Goal: Obtain resource: Download file/media

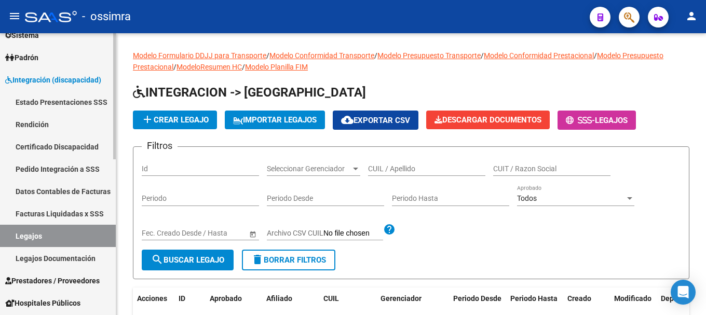
scroll to position [156, 0]
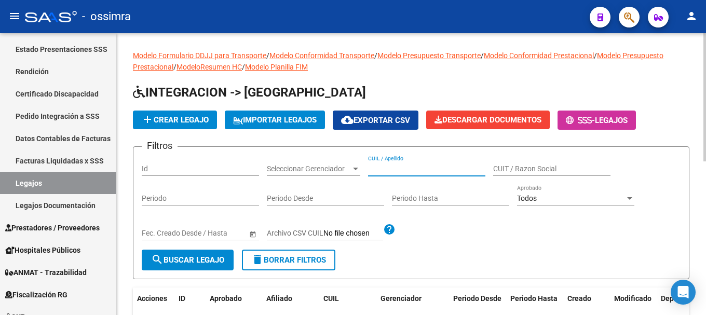
drag, startPoint x: 402, startPoint y: 162, endPoint x: 393, endPoint y: 171, distance: 11.7
click at [393, 171] on input "CUIL / Apellido" at bounding box center [426, 169] width 117 height 9
paste input "27559683693"
type input "27559683693"
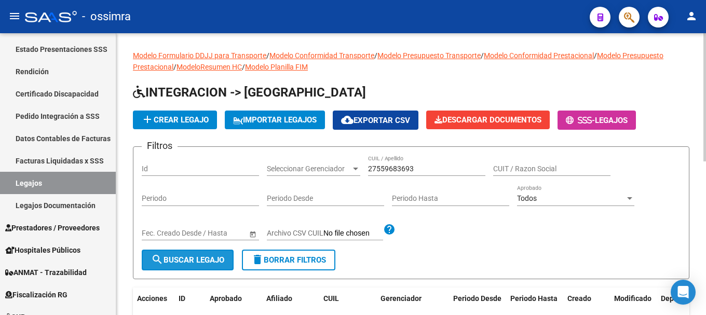
click at [183, 255] on span "search Buscar Legajo" at bounding box center [187, 259] width 73 height 9
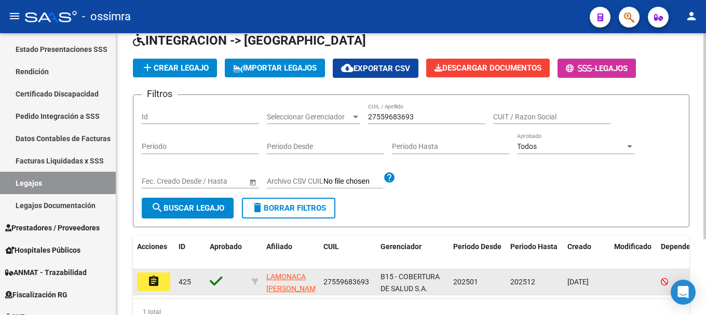
click at [161, 286] on button "assignment" at bounding box center [153, 281] width 33 height 19
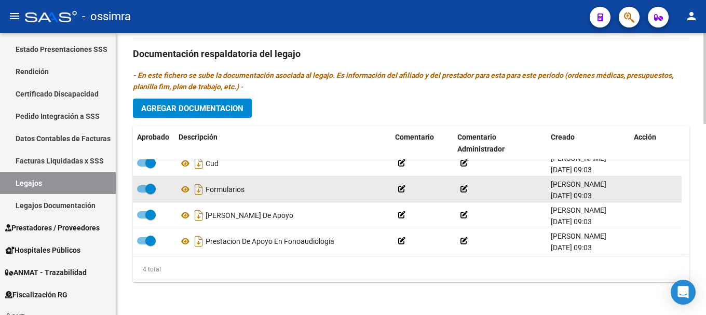
scroll to position [11, 0]
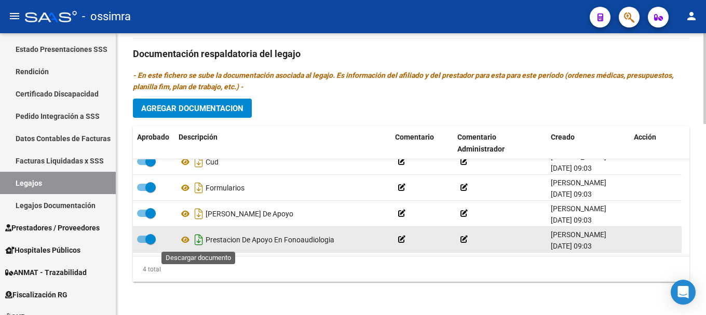
click at [200, 240] on icon "Descargar documento" at bounding box center [198, 239] width 13 height 17
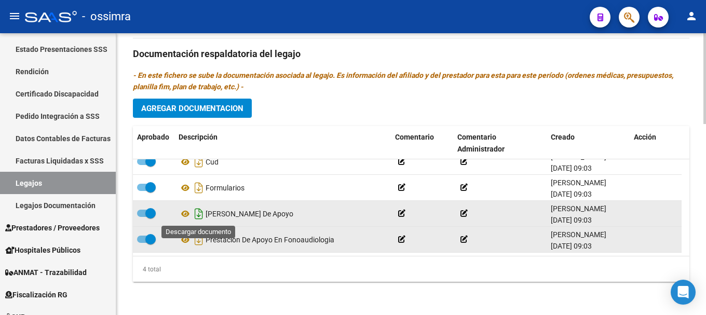
click at [198, 213] on icon "Descargar documento" at bounding box center [198, 214] width 13 height 17
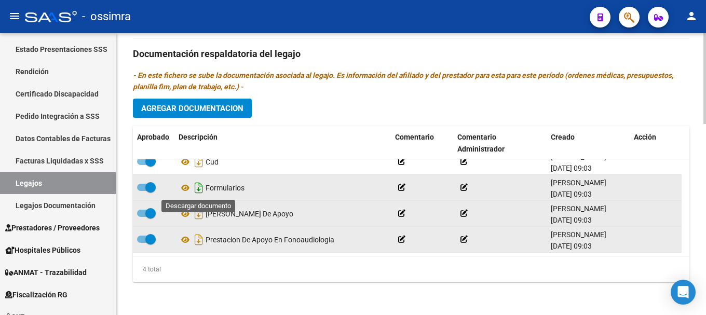
click at [197, 188] on icon "Descargar documento" at bounding box center [198, 188] width 13 height 17
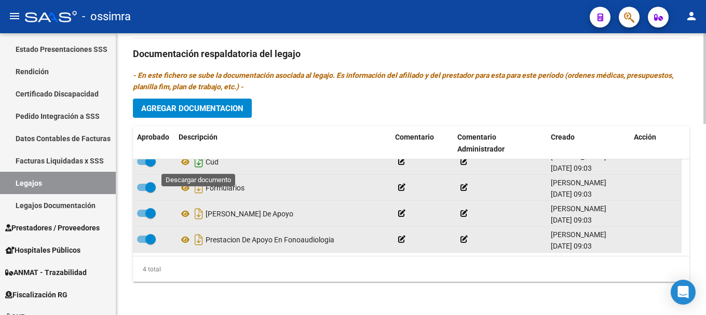
click at [197, 165] on icon "Descargar documento" at bounding box center [198, 162] width 13 height 17
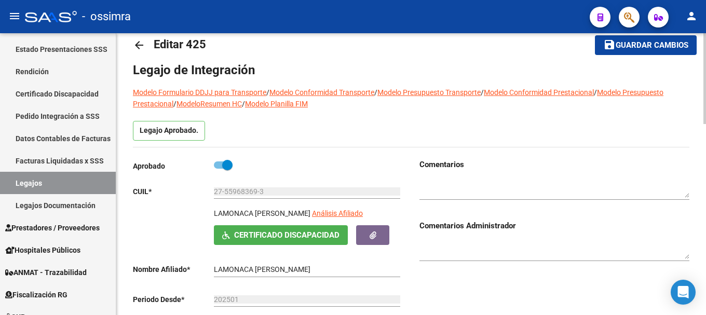
scroll to position [0, 0]
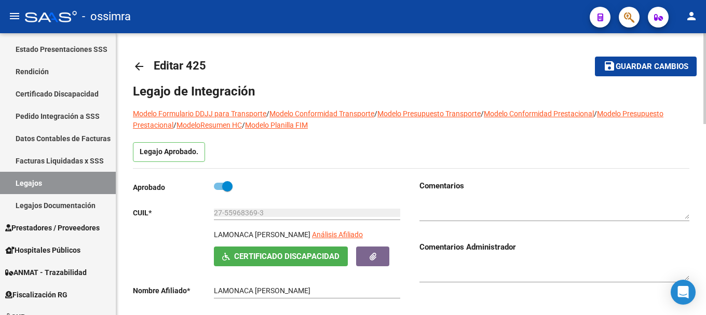
click at [136, 68] on mat-icon "arrow_back" at bounding box center [139, 66] width 12 height 12
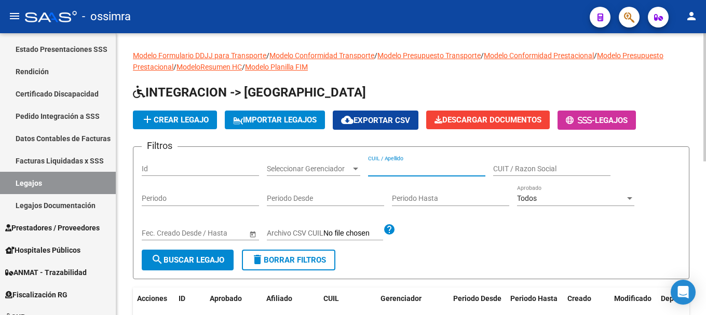
paste input "27566768270"
type input "27566768270"
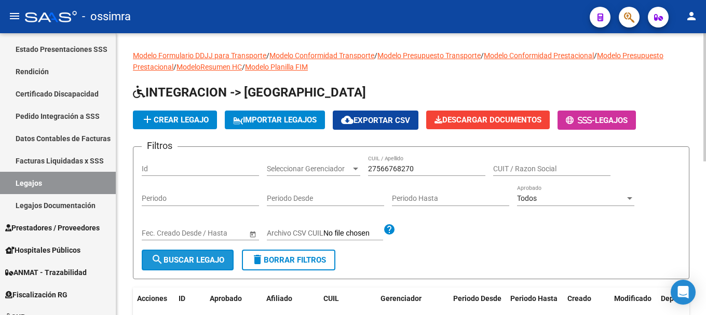
click at [224, 260] on span "search Buscar Legajo" at bounding box center [187, 259] width 73 height 9
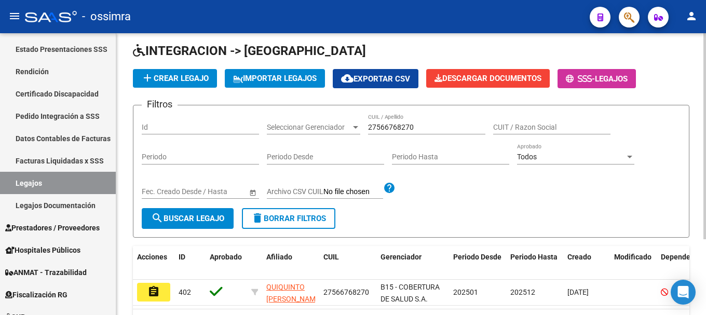
scroll to position [52, 0]
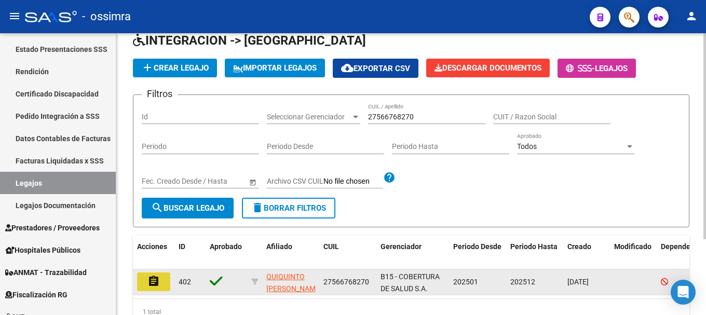
click at [145, 282] on button "assignment" at bounding box center [153, 281] width 33 height 19
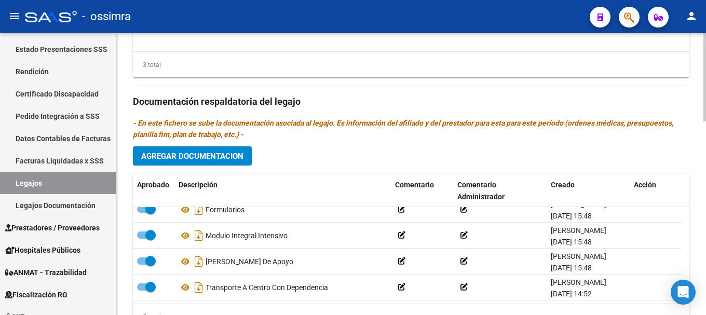
scroll to position [620, 0]
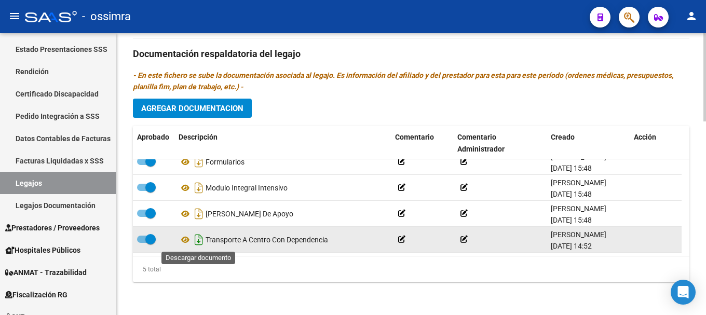
click at [200, 239] on icon "Descargar documento" at bounding box center [198, 239] width 13 height 17
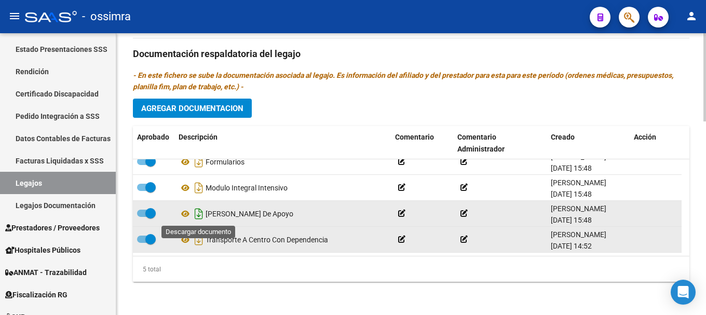
click at [199, 215] on icon "Descargar documento" at bounding box center [198, 214] width 13 height 17
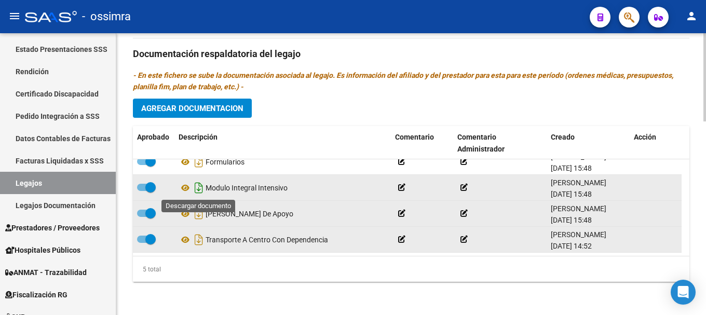
click at [197, 185] on icon "Descargar documento" at bounding box center [198, 188] width 13 height 17
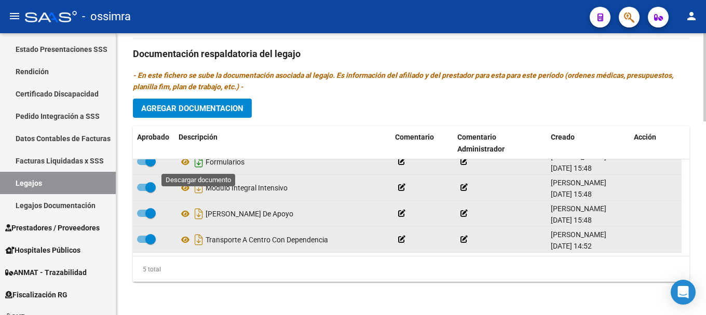
click at [198, 163] on icon "Descargar documento" at bounding box center [198, 162] width 13 height 17
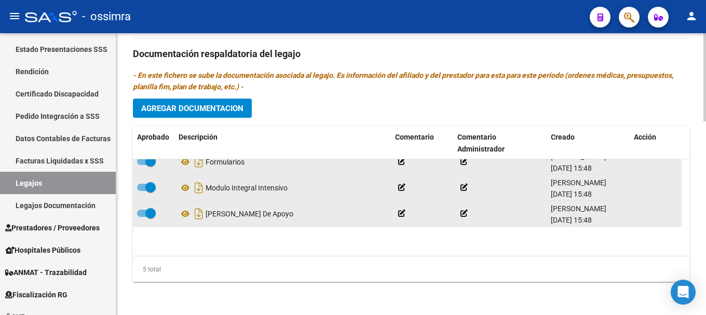
scroll to position [0, 0]
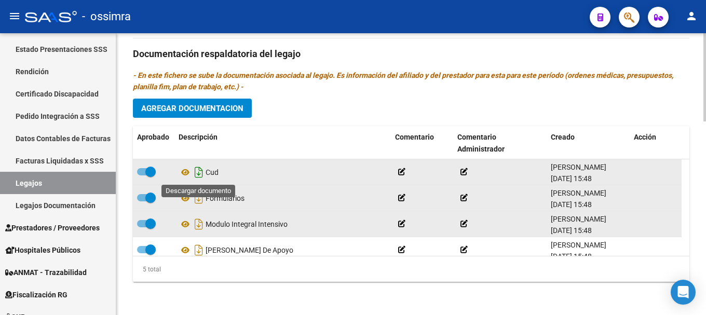
click at [199, 172] on icon "Descargar documento" at bounding box center [198, 172] width 13 height 17
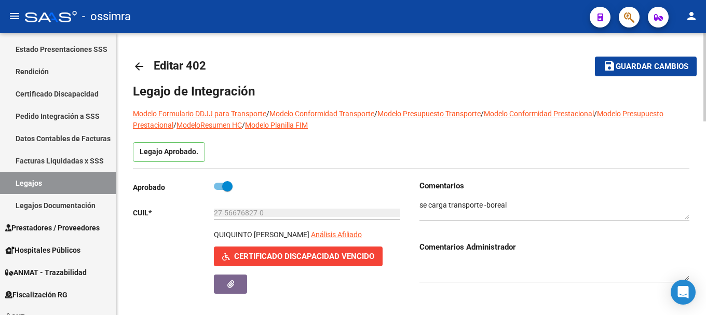
click at [142, 65] on mat-icon "arrow_back" at bounding box center [139, 66] width 12 height 12
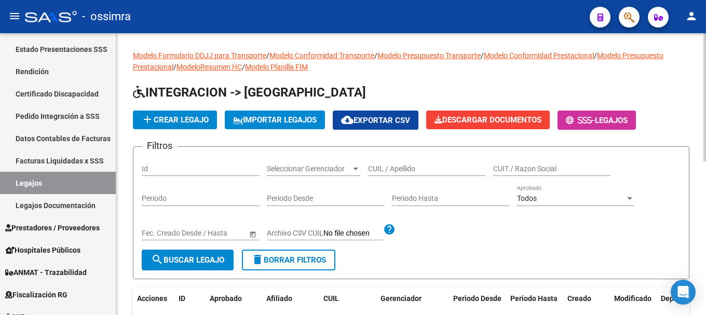
click at [391, 173] on div "CUIL / Apellido" at bounding box center [426, 165] width 117 height 21
paste input "27573461334"
type input "27573461334"
click at [208, 262] on span "search Buscar Legajo" at bounding box center [187, 259] width 73 height 9
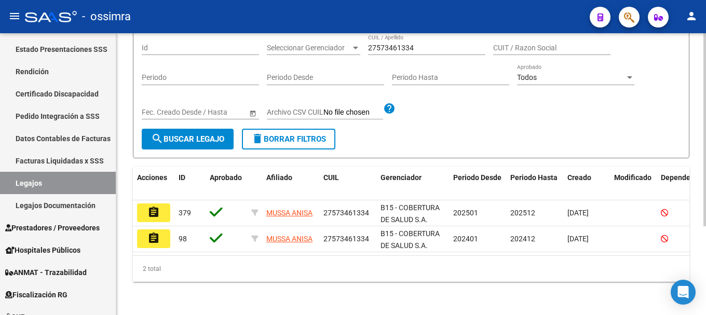
scroll to position [130, 0]
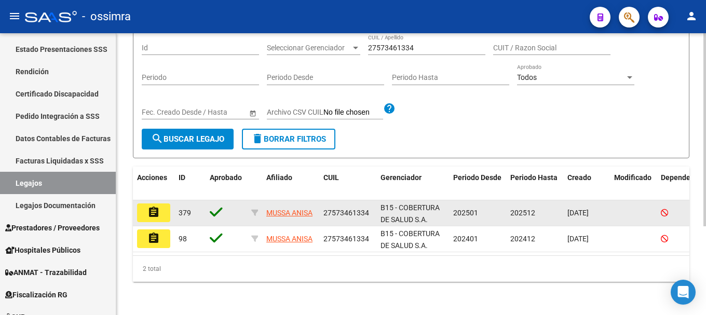
click at [151, 207] on mat-icon "assignment" at bounding box center [153, 212] width 12 height 12
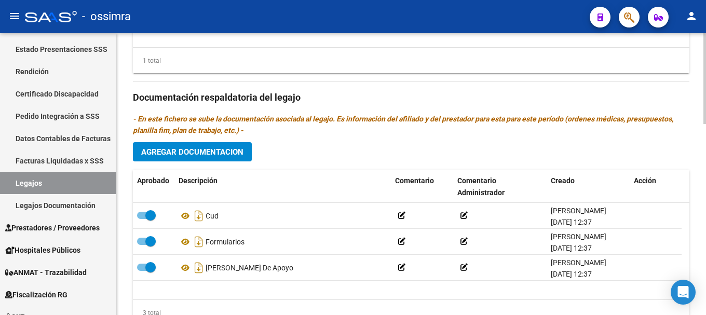
scroll to position [571, 0]
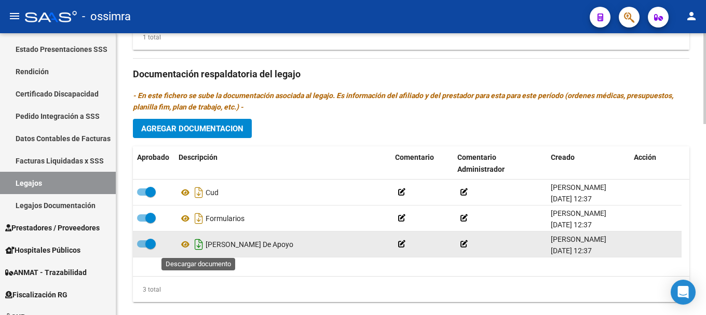
click at [196, 244] on icon "Descargar documento" at bounding box center [198, 244] width 13 height 17
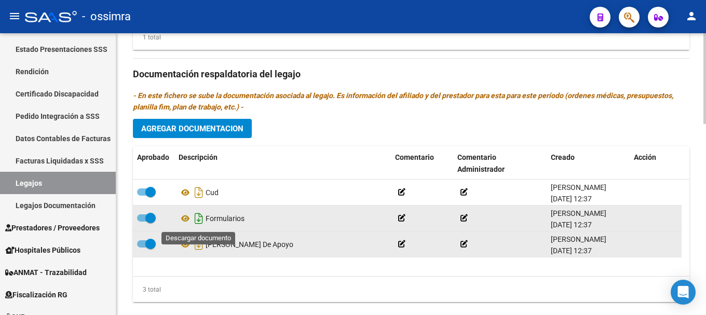
click at [195, 220] on icon "Descargar documento" at bounding box center [198, 218] width 13 height 17
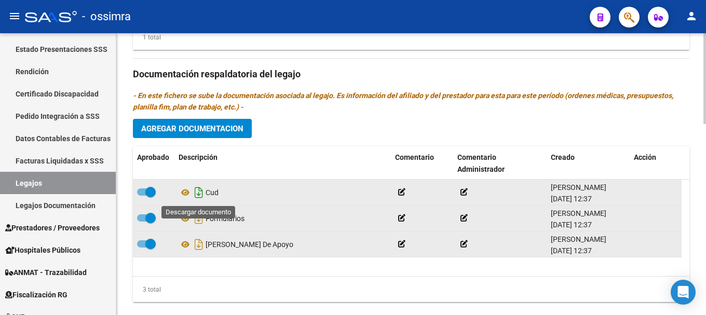
click at [198, 195] on icon "Descargar documento" at bounding box center [198, 192] width 13 height 17
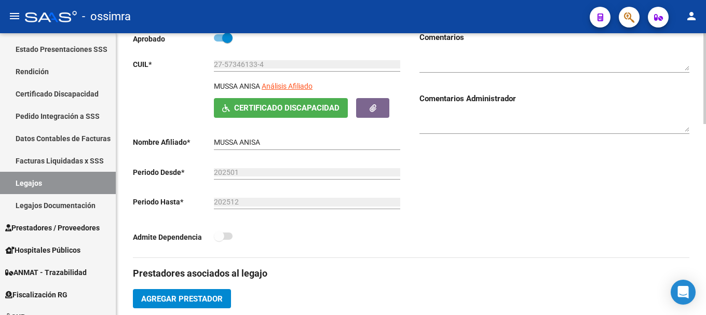
scroll to position [0, 0]
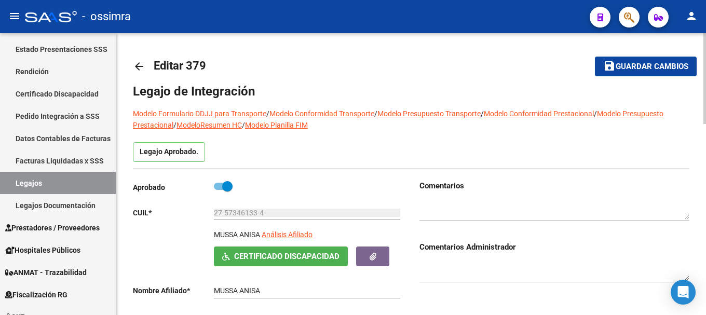
click at [138, 70] on mat-icon "arrow_back" at bounding box center [139, 66] width 12 height 12
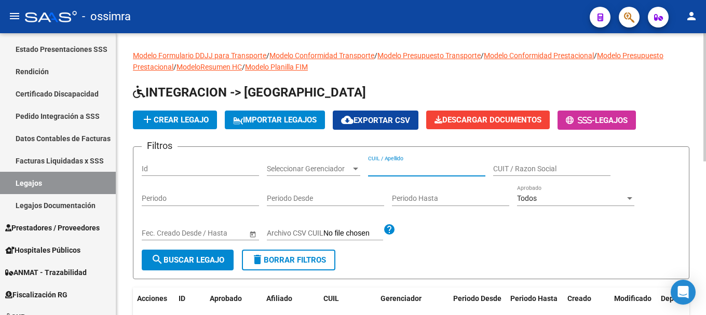
paste input "27573602981"
type input "27573602981"
click at [206, 262] on span "search Buscar Legajo" at bounding box center [187, 259] width 73 height 9
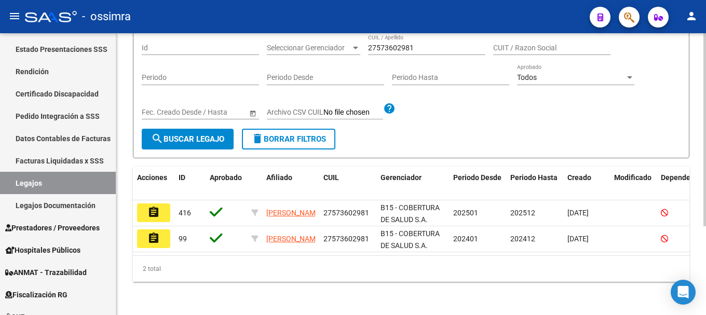
scroll to position [130, 0]
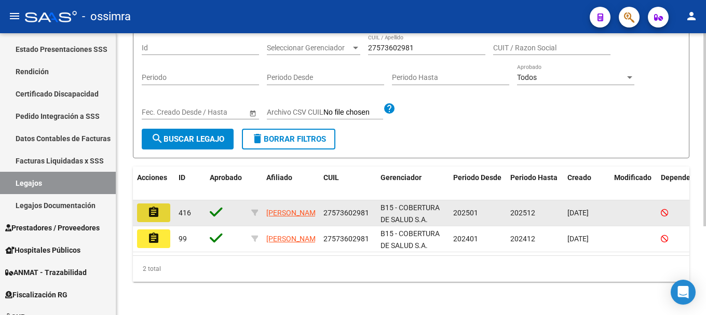
click at [157, 206] on mat-icon "assignment" at bounding box center [153, 212] width 12 height 12
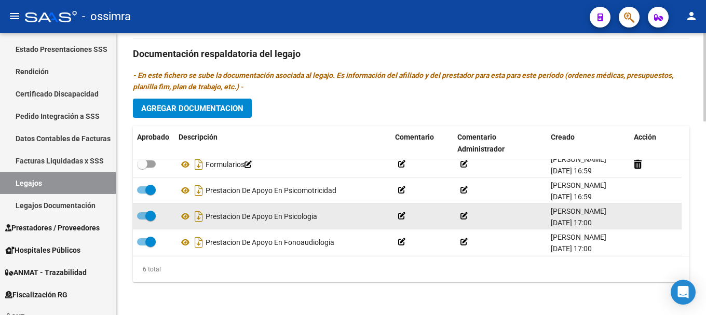
scroll to position [52, 0]
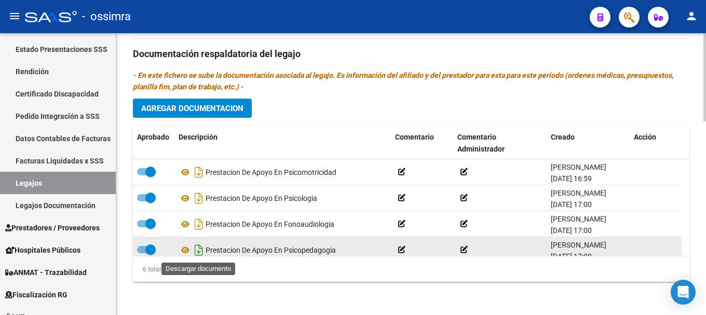
click at [199, 251] on icon "Descargar documento" at bounding box center [198, 250] width 13 height 17
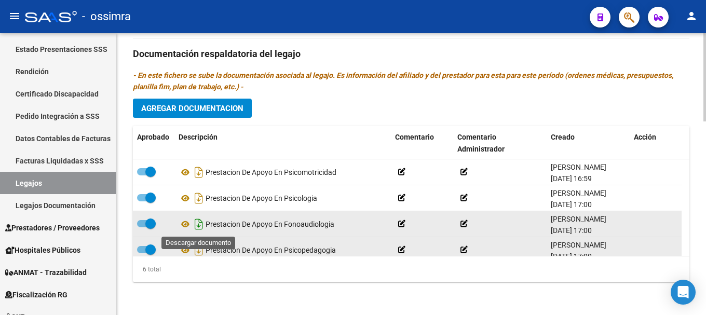
click at [200, 224] on icon "Descargar documento" at bounding box center [198, 224] width 13 height 17
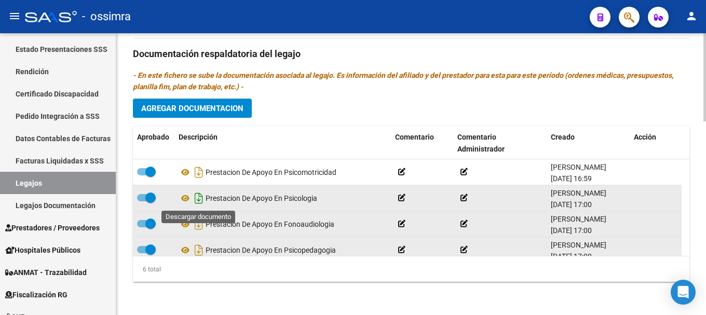
click at [199, 198] on icon "Descargar documento" at bounding box center [198, 198] width 13 height 17
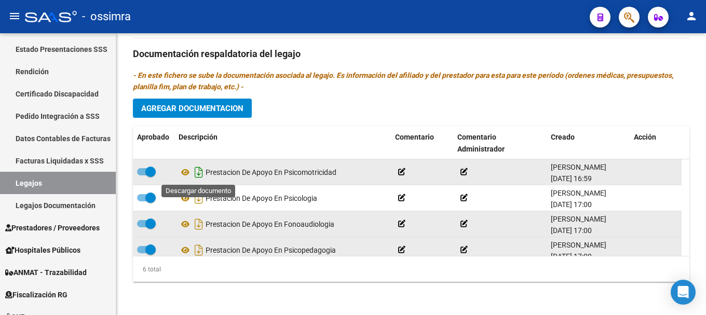
click at [199, 173] on icon "Descargar documento" at bounding box center [198, 172] width 13 height 17
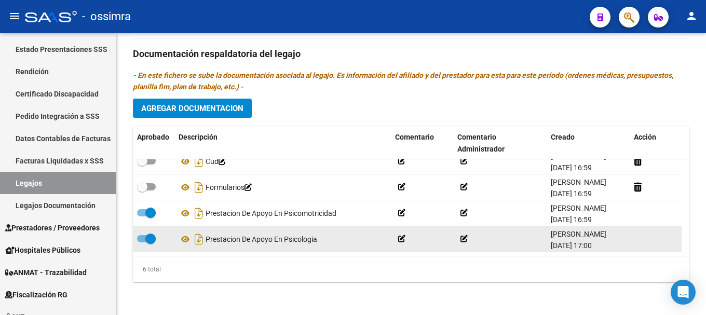
scroll to position [0, 0]
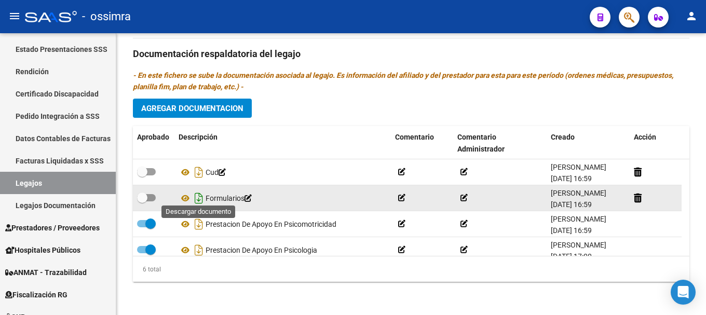
click at [197, 199] on icon "Descargar documento" at bounding box center [198, 198] width 13 height 17
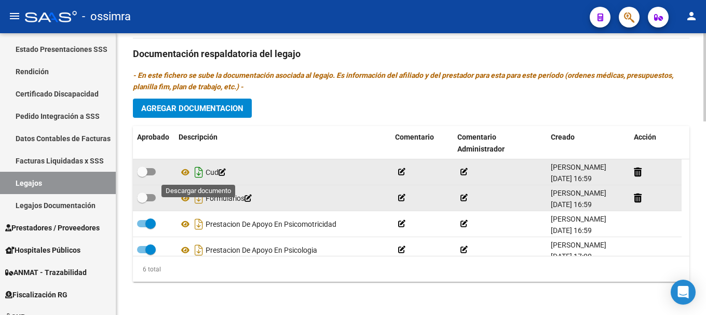
click at [199, 173] on icon "Descargar documento" at bounding box center [198, 172] width 13 height 17
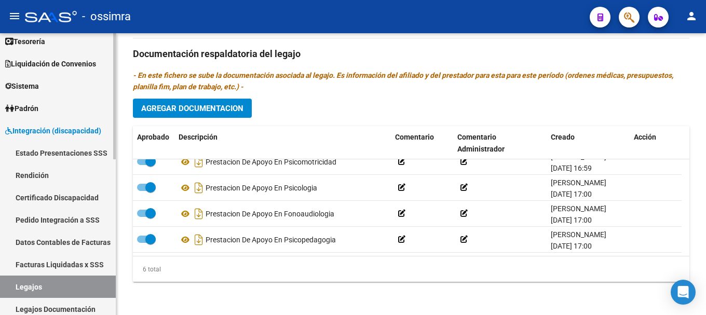
scroll to position [104, 0]
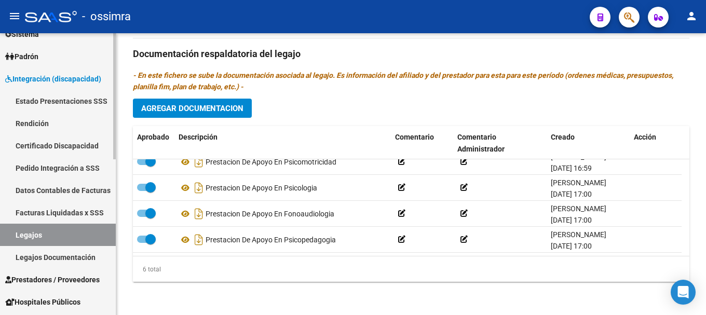
click at [35, 237] on link "Legajos" at bounding box center [58, 235] width 116 height 22
